Goal: Task Accomplishment & Management: Manage account settings

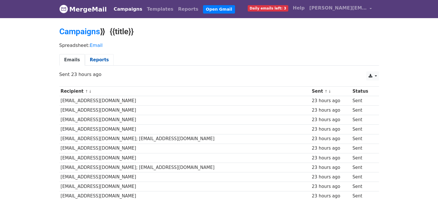
click at [94, 57] on link "Reports" at bounding box center [99, 60] width 29 height 12
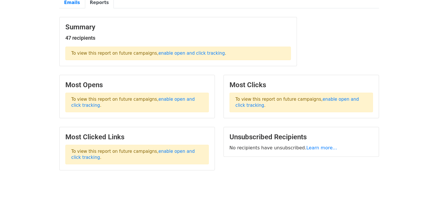
scroll to position [58, 0]
click at [169, 55] on link "enable open and click tracking" at bounding box center [191, 52] width 66 height 5
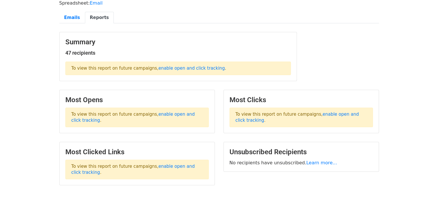
scroll to position [0, 0]
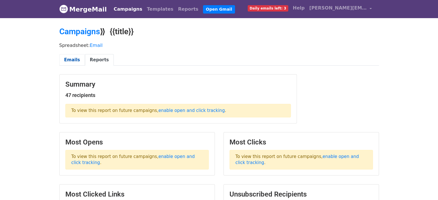
click at [65, 58] on link "Emails" at bounding box center [72, 60] width 26 height 12
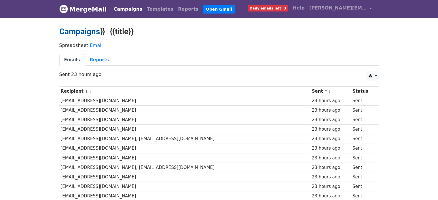
click at [84, 35] on link "Campaigns" at bounding box center [79, 31] width 41 height 9
